Goal: Transaction & Acquisition: Purchase product/service

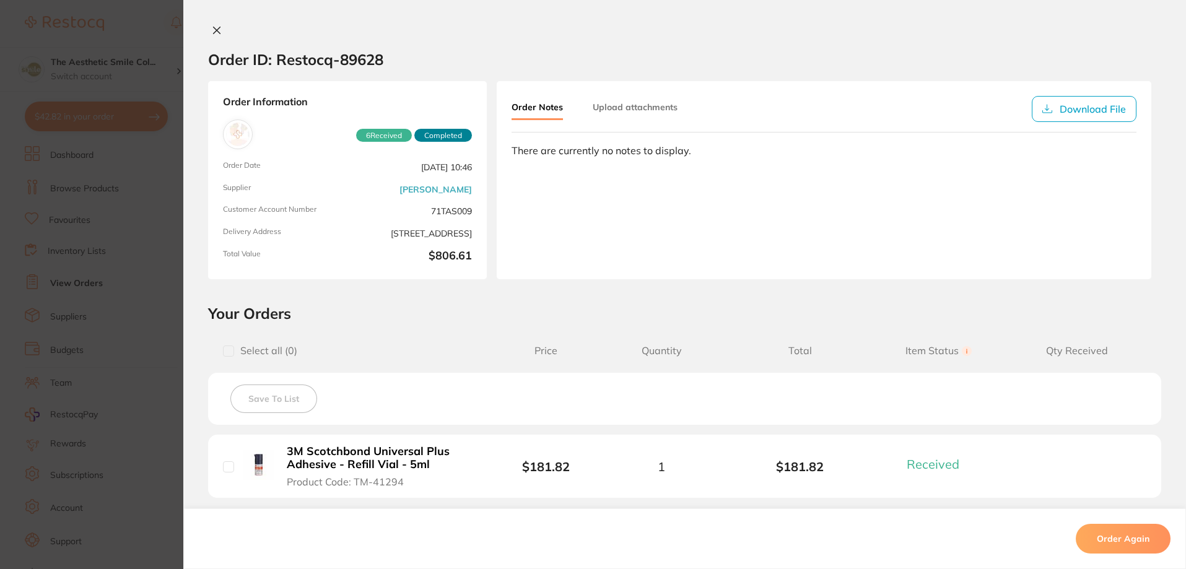
click at [219, 27] on button at bounding box center [216, 31] width 17 height 13
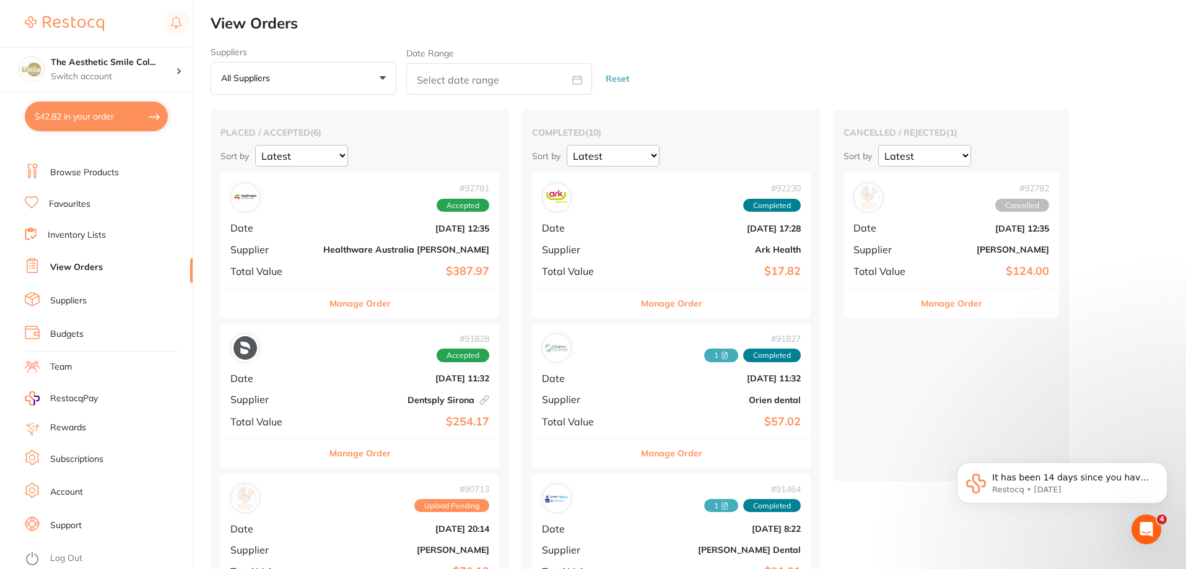
click at [335, 300] on button "Manage Order" at bounding box center [359, 304] width 61 height 30
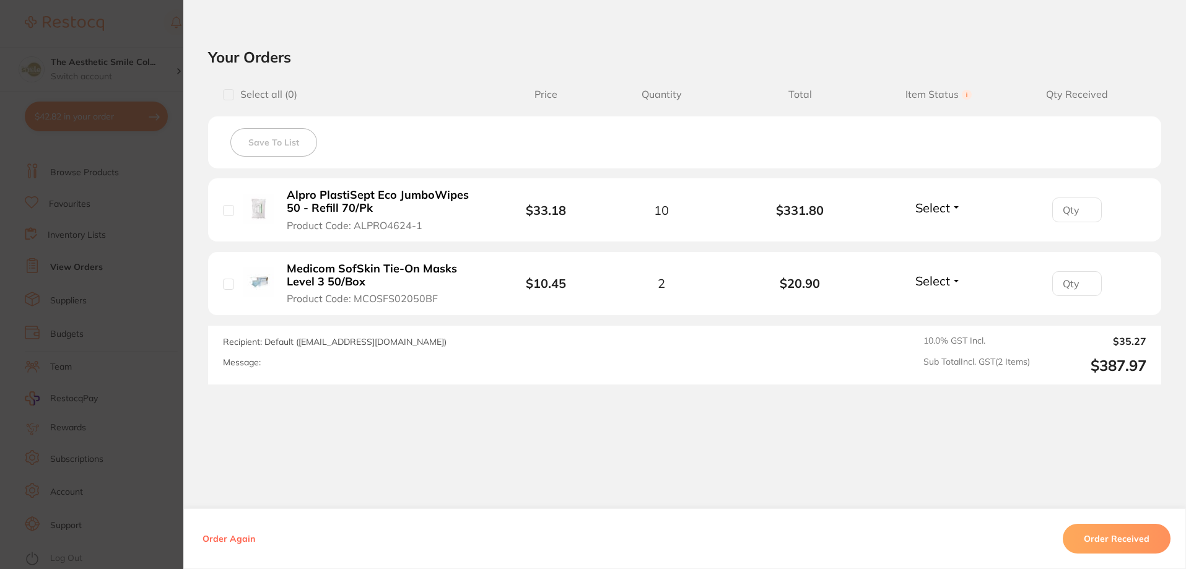
click at [223, 210] on input "checkbox" at bounding box center [228, 210] width 11 height 11
checkbox input "true"
click at [223, 286] on input "checkbox" at bounding box center [228, 284] width 11 height 11
checkbox input "true"
click at [941, 212] on span "Select" at bounding box center [932, 207] width 35 height 15
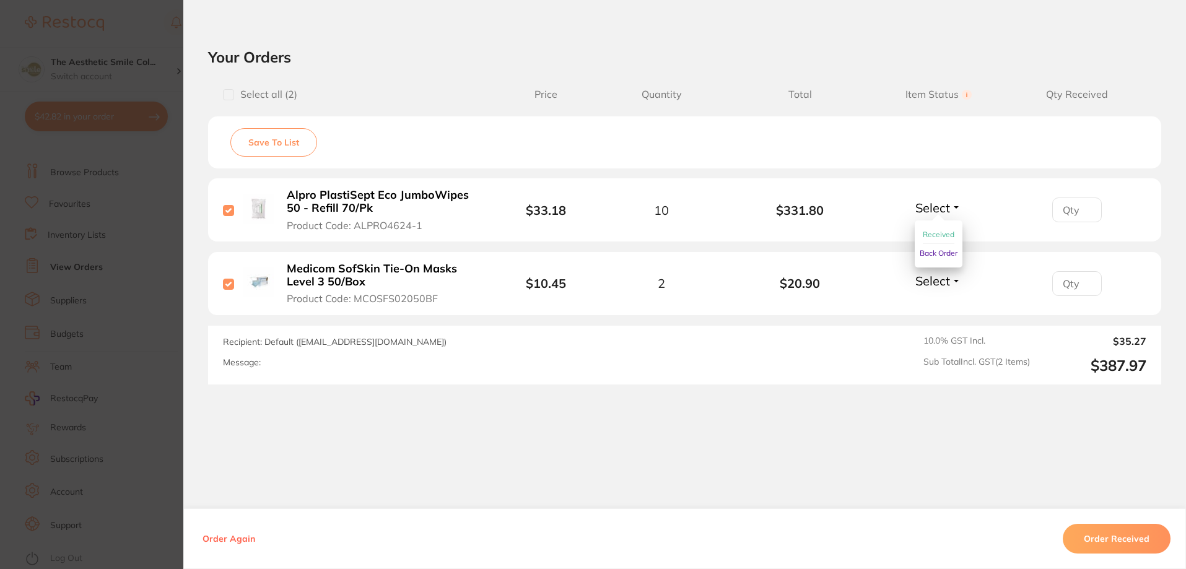
click at [949, 235] on span "Received" at bounding box center [939, 234] width 32 height 9
click at [948, 279] on button "Select" at bounding box center [938, 280] width 53 height 15
click at [950, 312] on span "Received" at bounding box center [939, 307] width 32 height 9
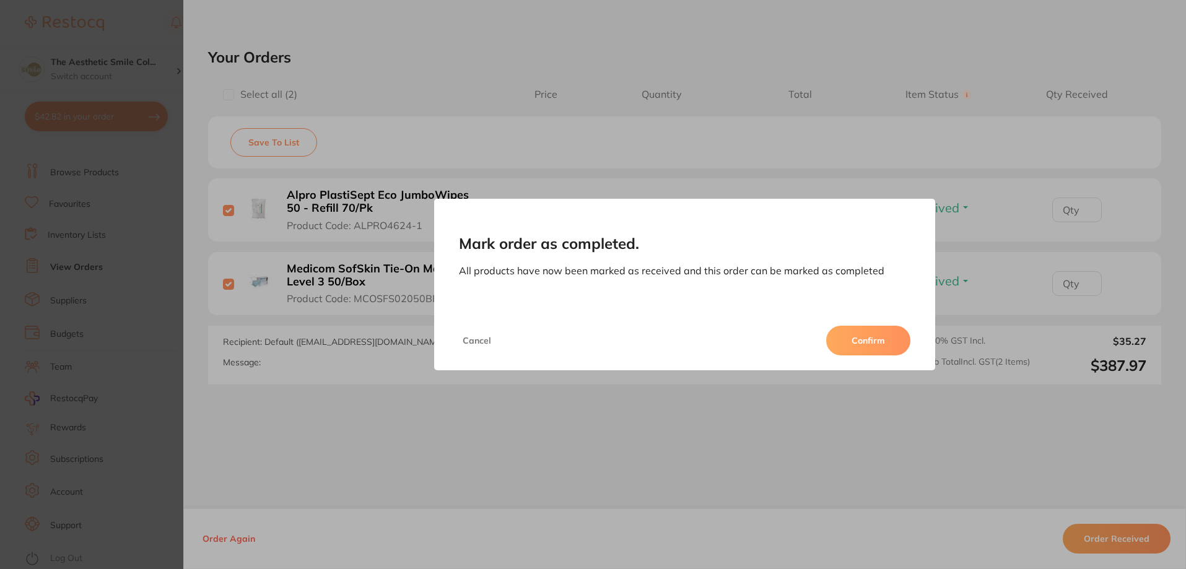
click at [863, 338] on button "Confirm" at bounding box center [868, 341] width 84 height 30
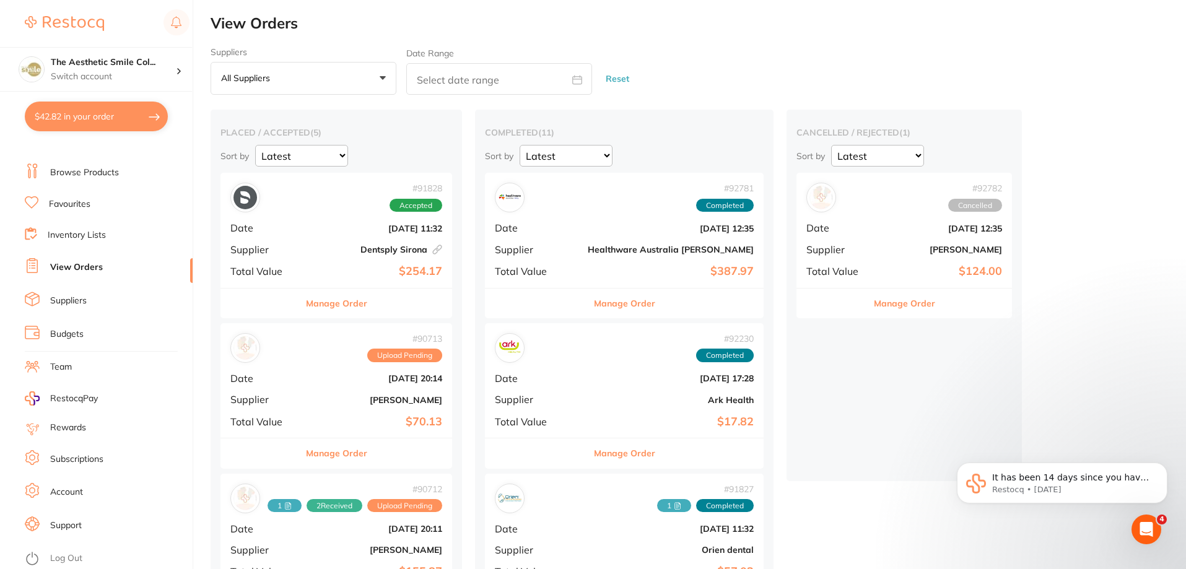
click at [114, 120] on button "$42.82 in your order" at bounding box center [96, 117] width 143 height 30
checkbox input "true"
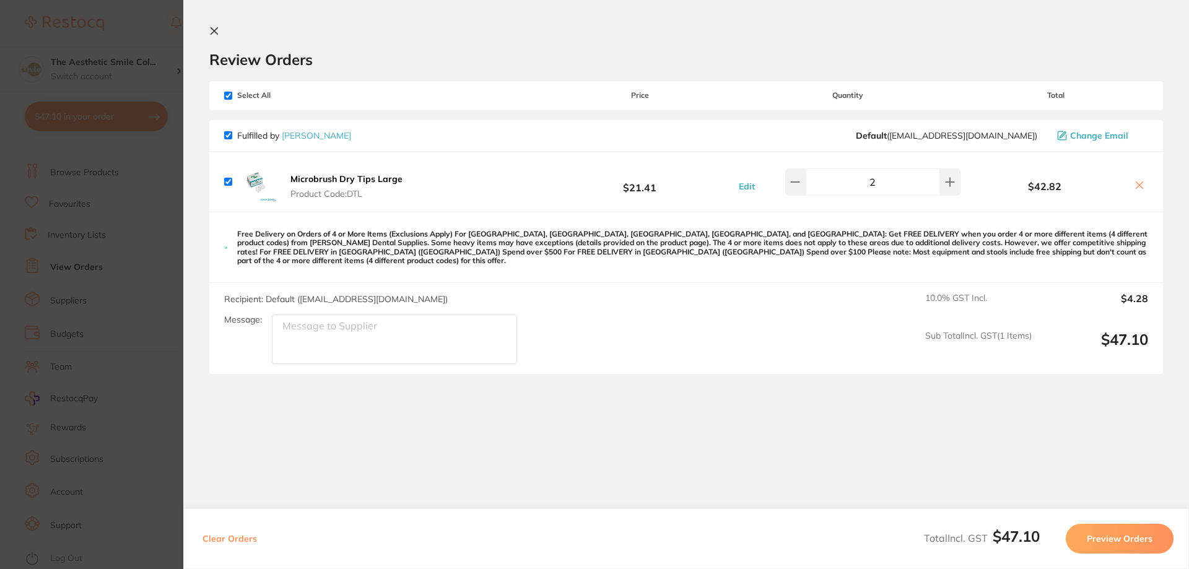
click at [208, 30] on section "Review Orders Your orders are being processed and we will notify you once we ha…" at bounding box center [686, 284] width 1006 height 569
click at [208, 28] on section "Review Orders Your orders are being processed and we will notify you once we ha…" at bounding box center [686, 284] width 1006 height 569
click at [213, 28] on icon at bounding box center [214, 31] width 10 height 10
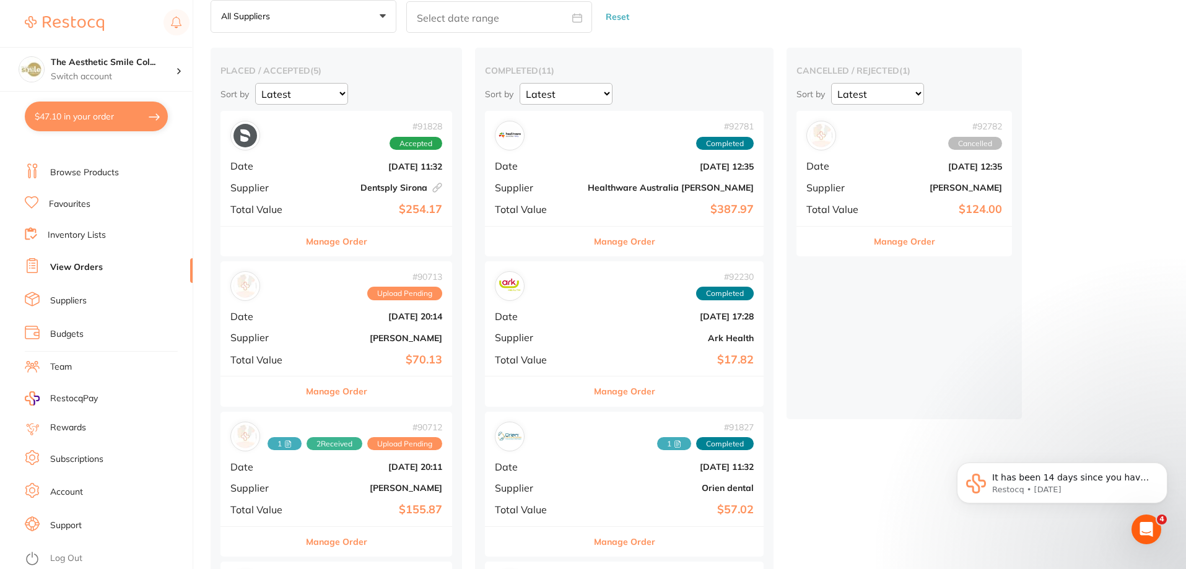
click at [91, 172] on link "Browse Products" at bounding box center [84, 173] width 69 height 12
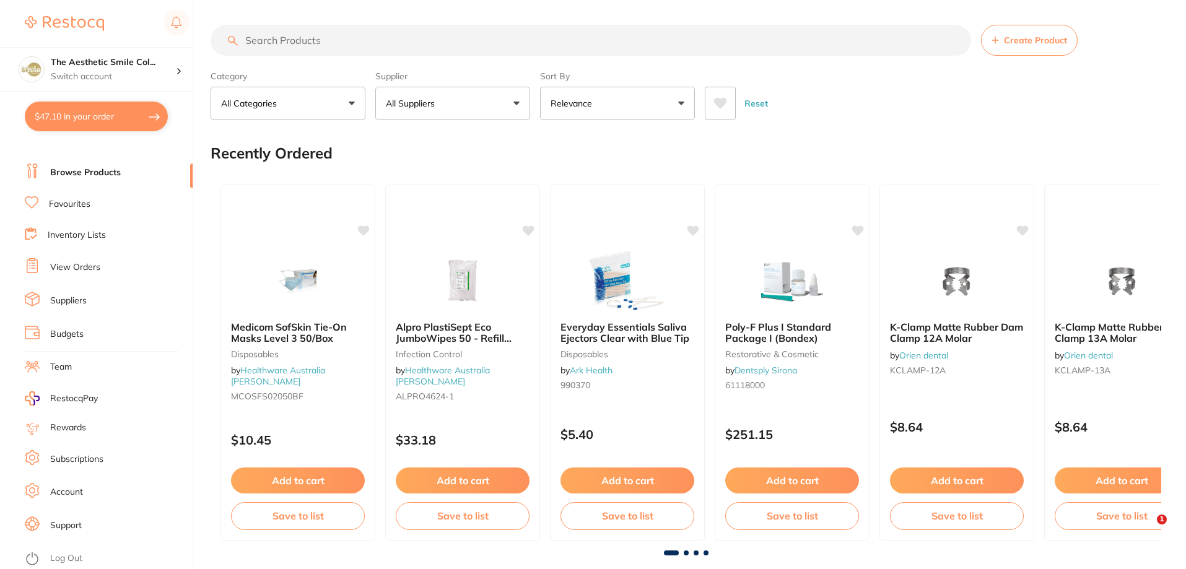
click at [316, 41] on input "search" at bounding box center [591, 40] width 760 height 31
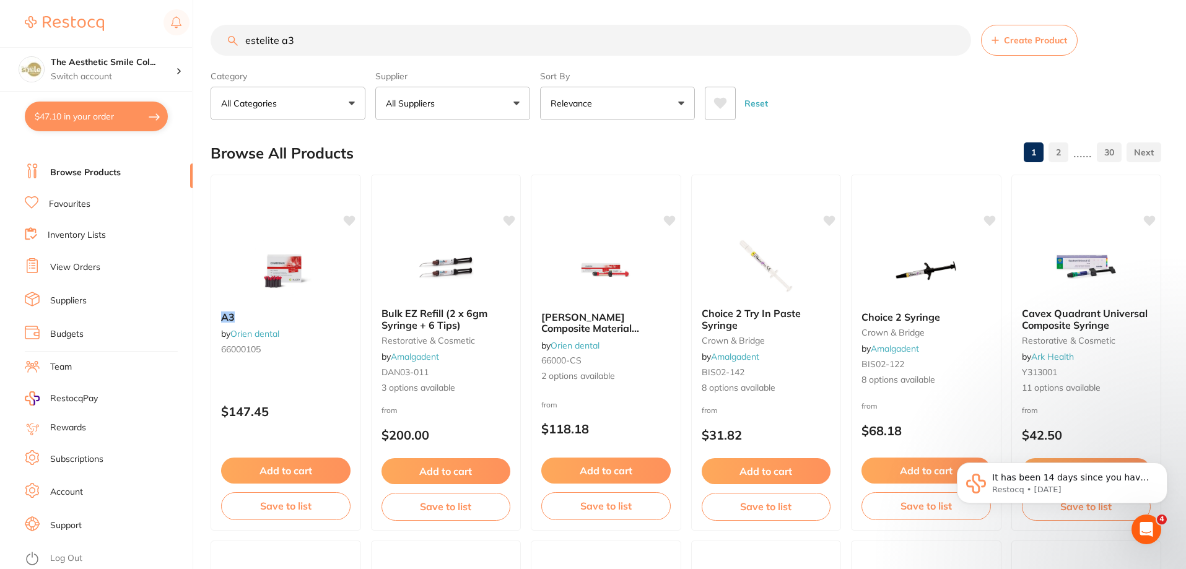
click at [333, 40] on input "estelite a3" at bounding box center [591, 40] width 760 height 31
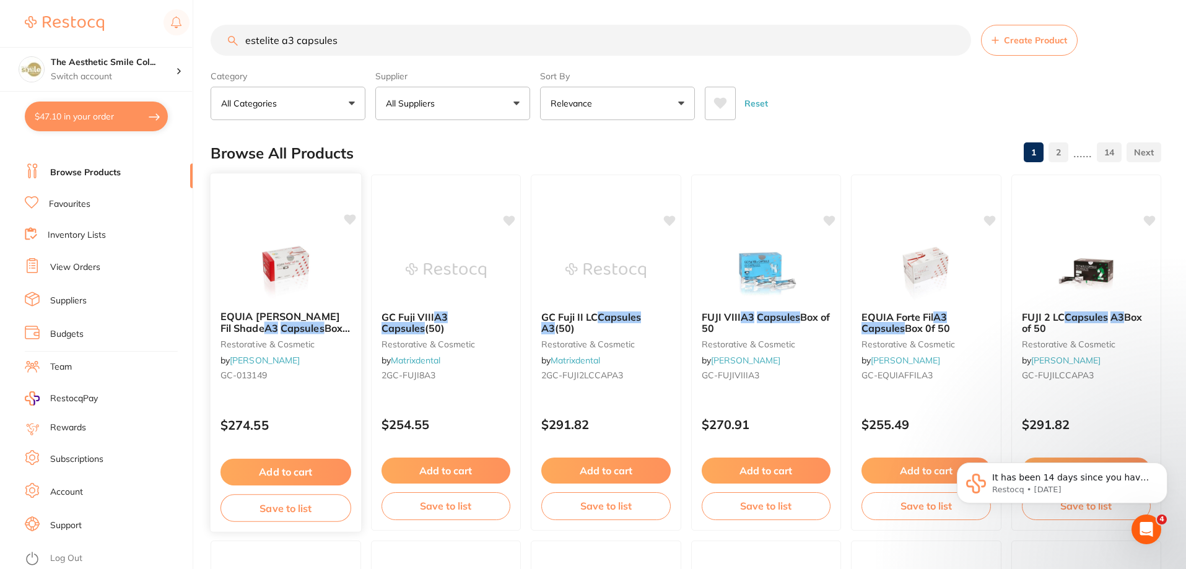
click at [298, 326] on span "Box 0f 50" at bounding box center [284, 334] width 129 height 24
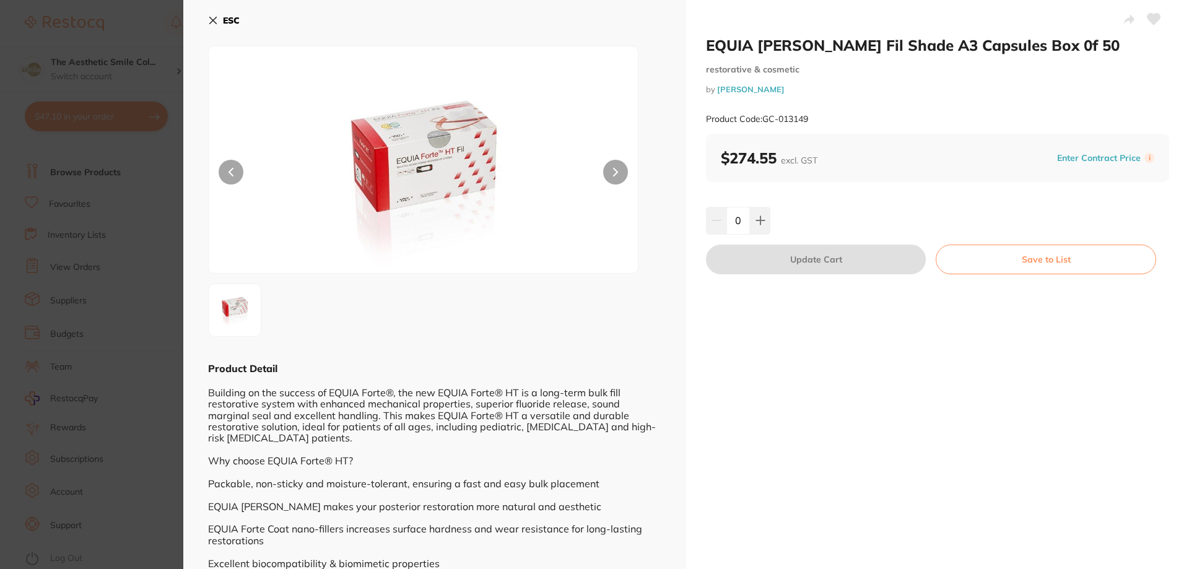
click at [619, 165] on button at bounding box center [615, 172] width 25 height 25
click at [611, 170] on button at bounding box center [615, 172] width 25 height 25
click at [217, 21] on icon at bounding box center [213, 20] width 10 height 10
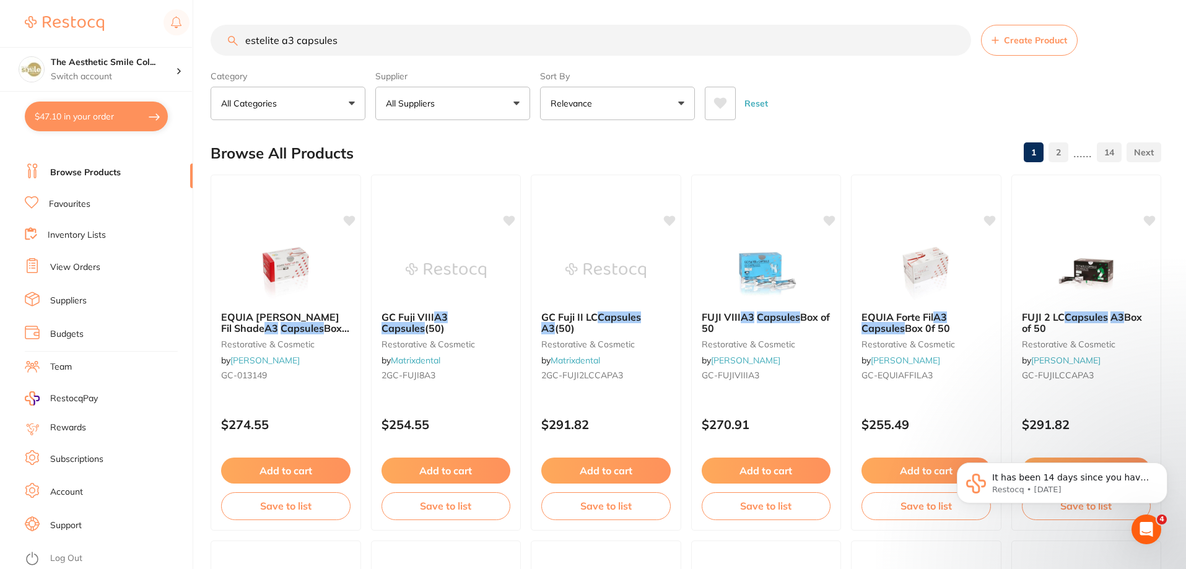
drag, startPoint x: 276, startPoint y: 43, endPoint x: 259, endPoint y: 43, distance: 16.7
click at [259, 43] on input "estelite a3 capsules" at bounding box center [591, 40] width 760 height 31
click at [433, 38] on input "estelite a3 capsules" at bounding box center [591, 40] width 760 height 31
click at [571, 96] on button "Relevance" at bounding box center [617, 103] width 155 height 33
click at [868, 85] on div "Reset" at bounding box center [928, 98] width 447 height 43
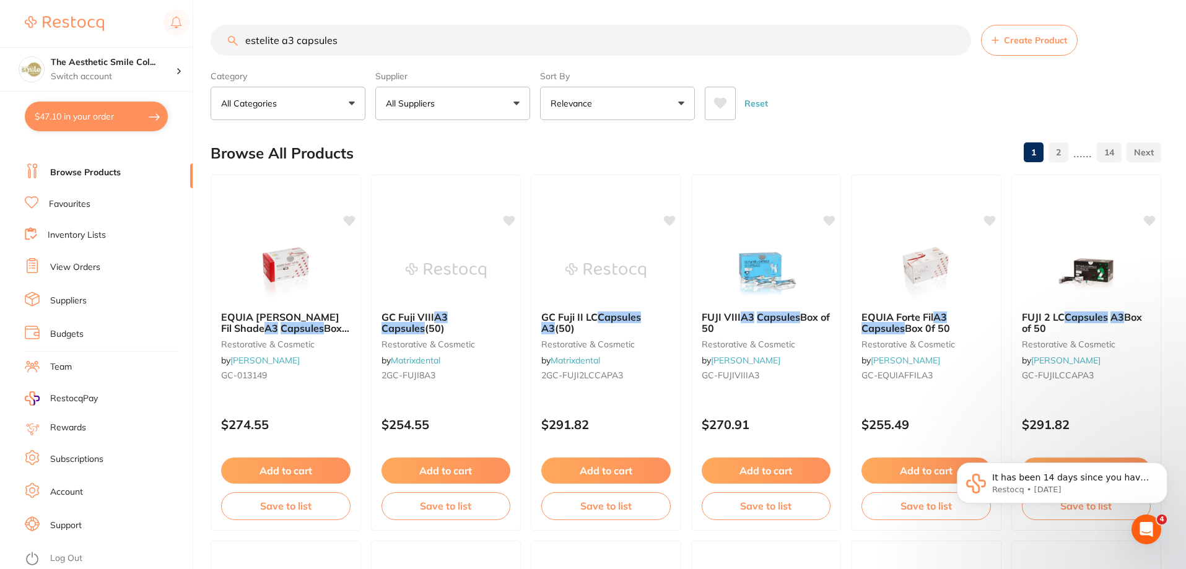
click at [354, 38] on input "estelite a3 capsules" at bounding box center [591, 40] width 760 height 31
type input "estelite a3 capsules sigma"
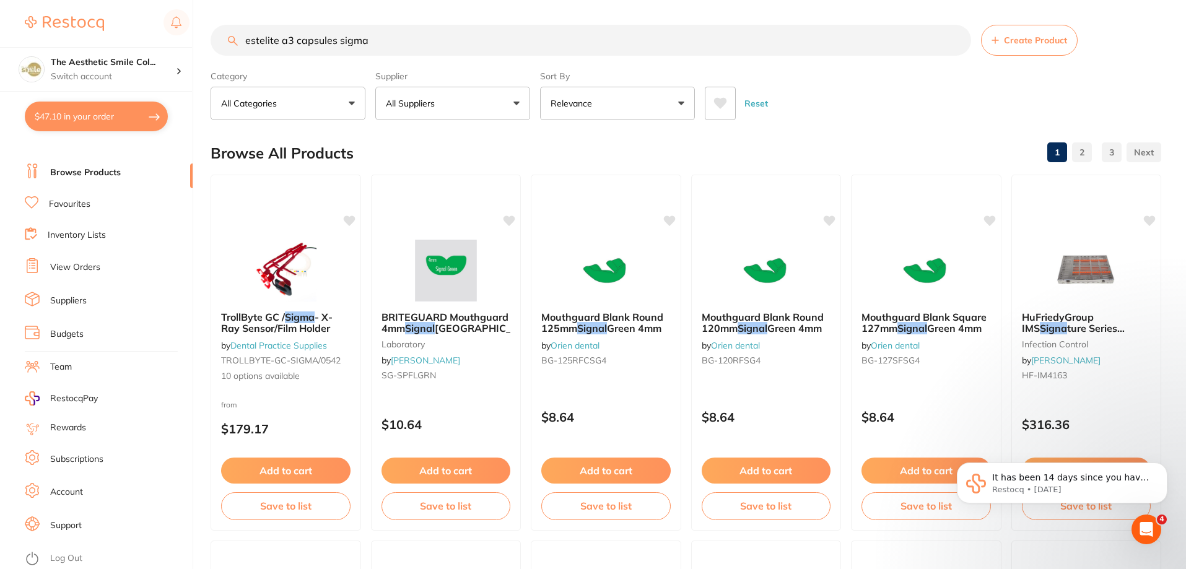
drag, startPoint x: 395, startPoint y: 46, endPoint x: 166, endPoint y: 44, distance: 229.1
click at [167, 44] on div "$47.10 The Aesthetic Smile Col... Switch account The Aesthetic Smile Collective…" at bounding box center [593, 284] width 1186 height 569
